Goal: Go to known website: Go to known website

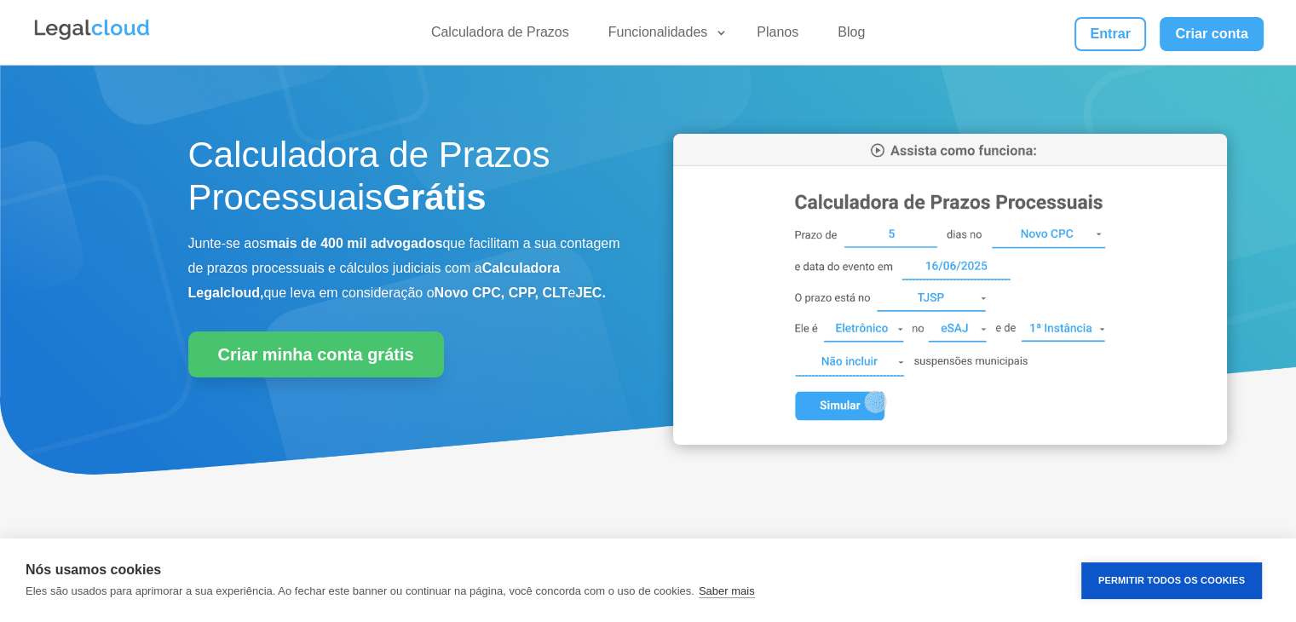
click at [890, 237] on img at bounding box center [950, 289] width 554 height 311
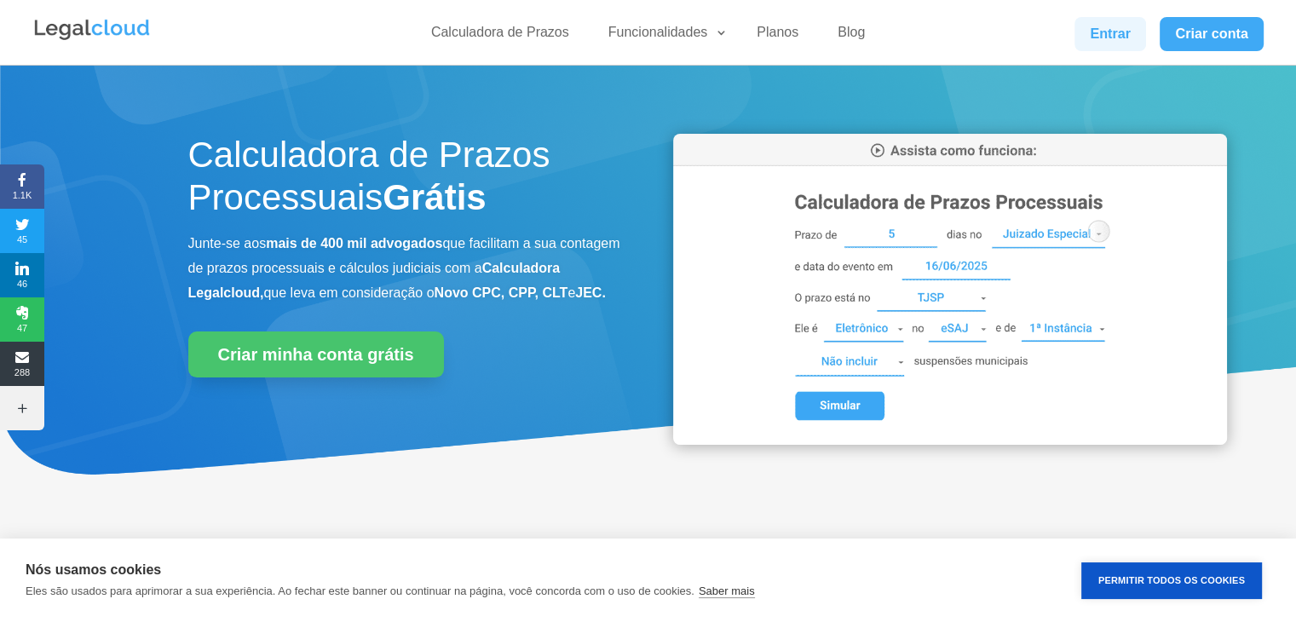
click at [1123, 39] on link "Entrar" at bounding box center [1111, 34] width 72 height 34
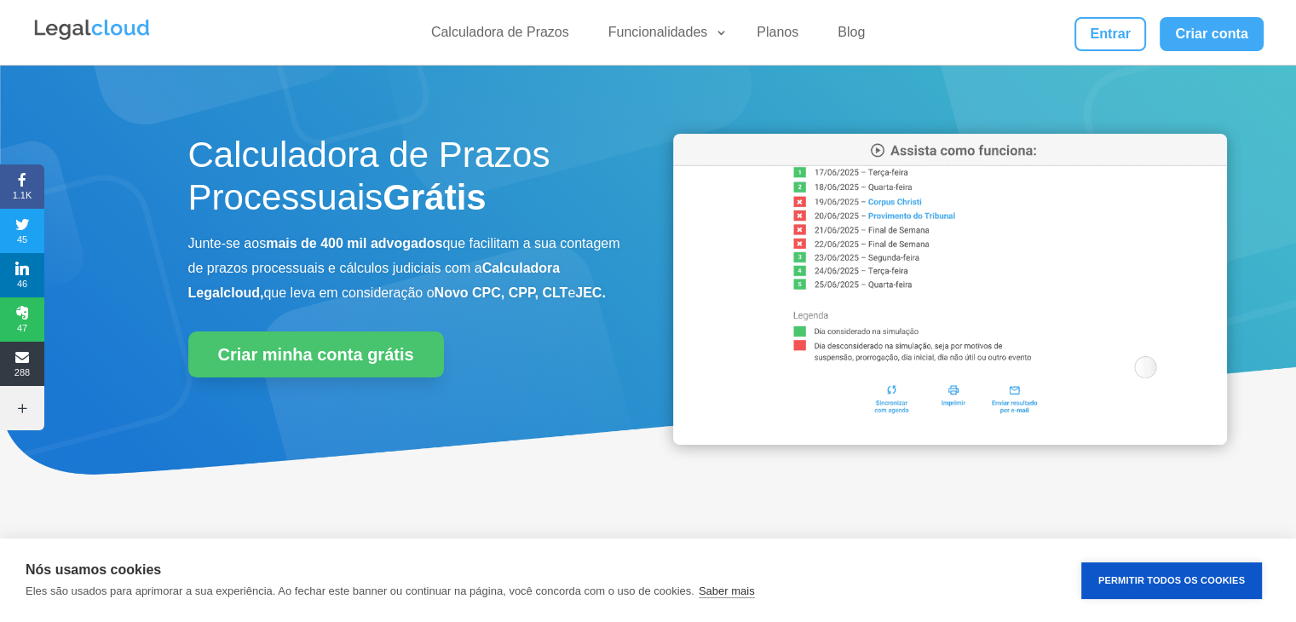
click at [871, 361] on img at bounding box center [950, 289] width 554 height 311
